Goal: Information Seeking & Learning: Learn about a topic

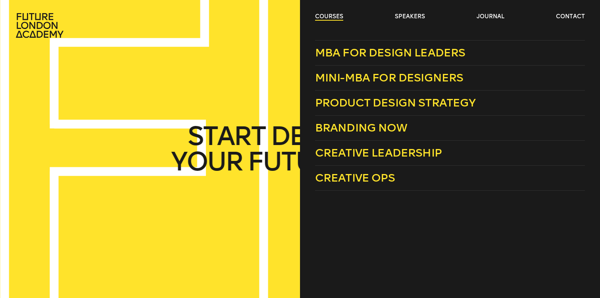
click at [339, 17] on link "courses" at bounding box center [329, 17] width 28 height 8
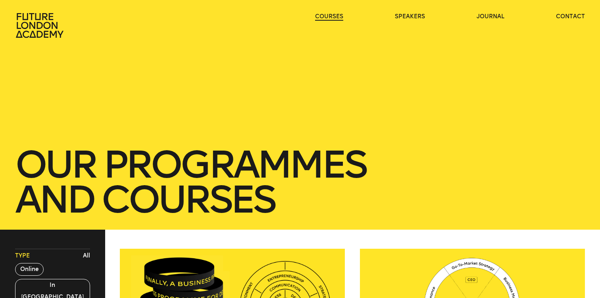
click at [335, 17] on link "courses" at bounding box center [329, 17] width 28 height 8
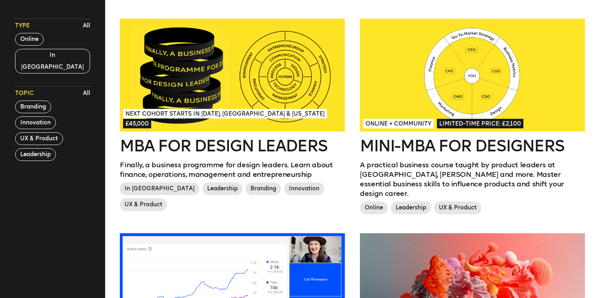
scroll to position [236, 0]
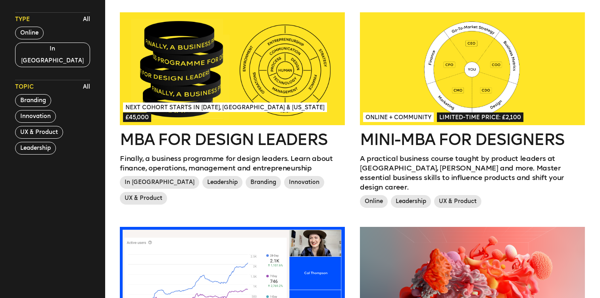
click at [432, 89] on div at bounding box center [472, 68] width 225 height 113
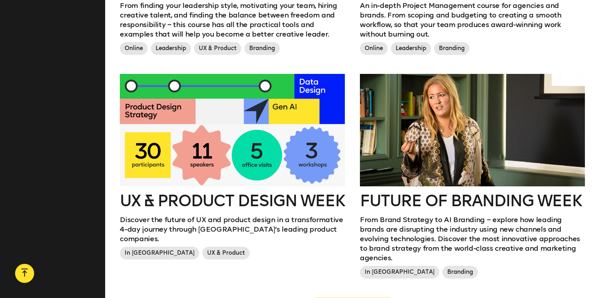
scroll to position [836, 0]
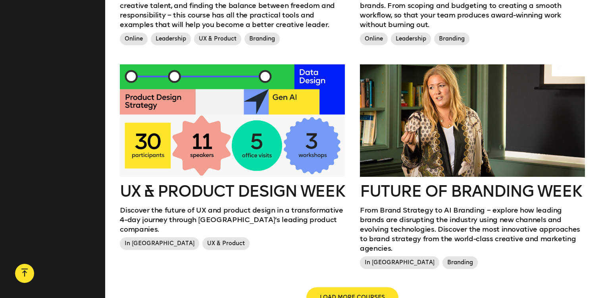
click at [361, 293] on span "LOAD MORE COURSES" at bounding box center [352, 297] width 65 height 8
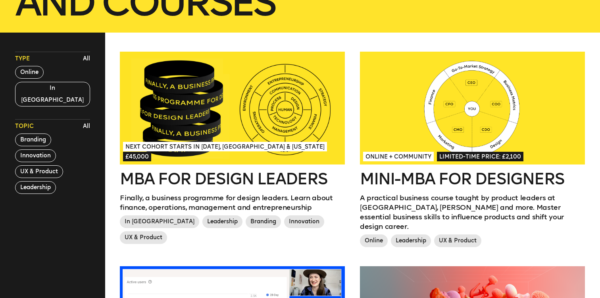
scroll to position [133, 0]
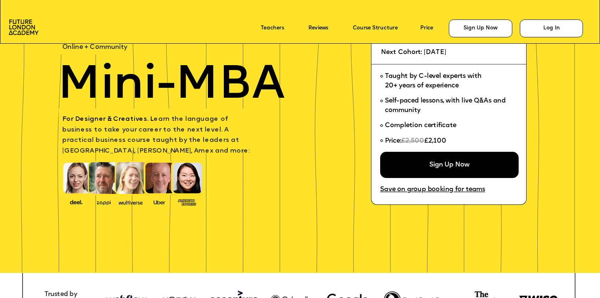
scroll to position [70, 0]
